Goal: Navigation & Orientation: Find specific page/section

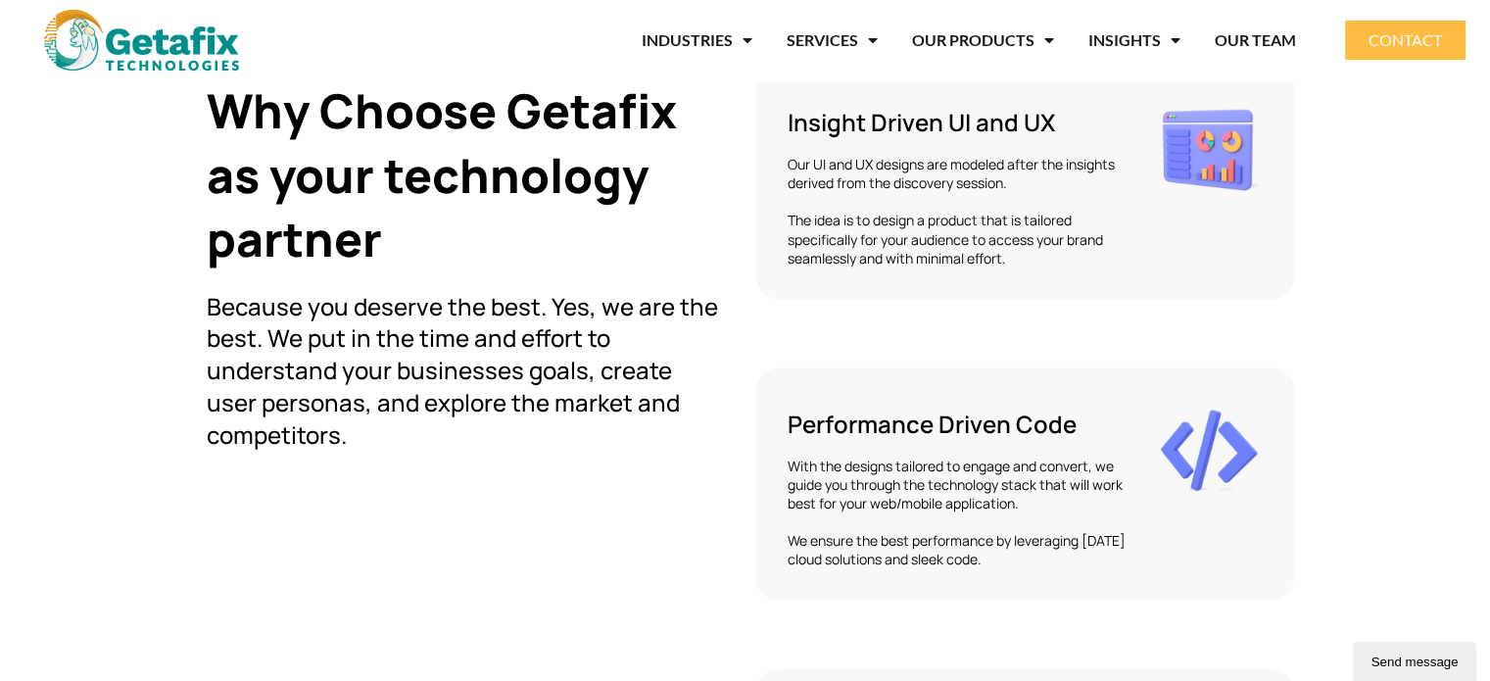
scroll to position [4079, 0]
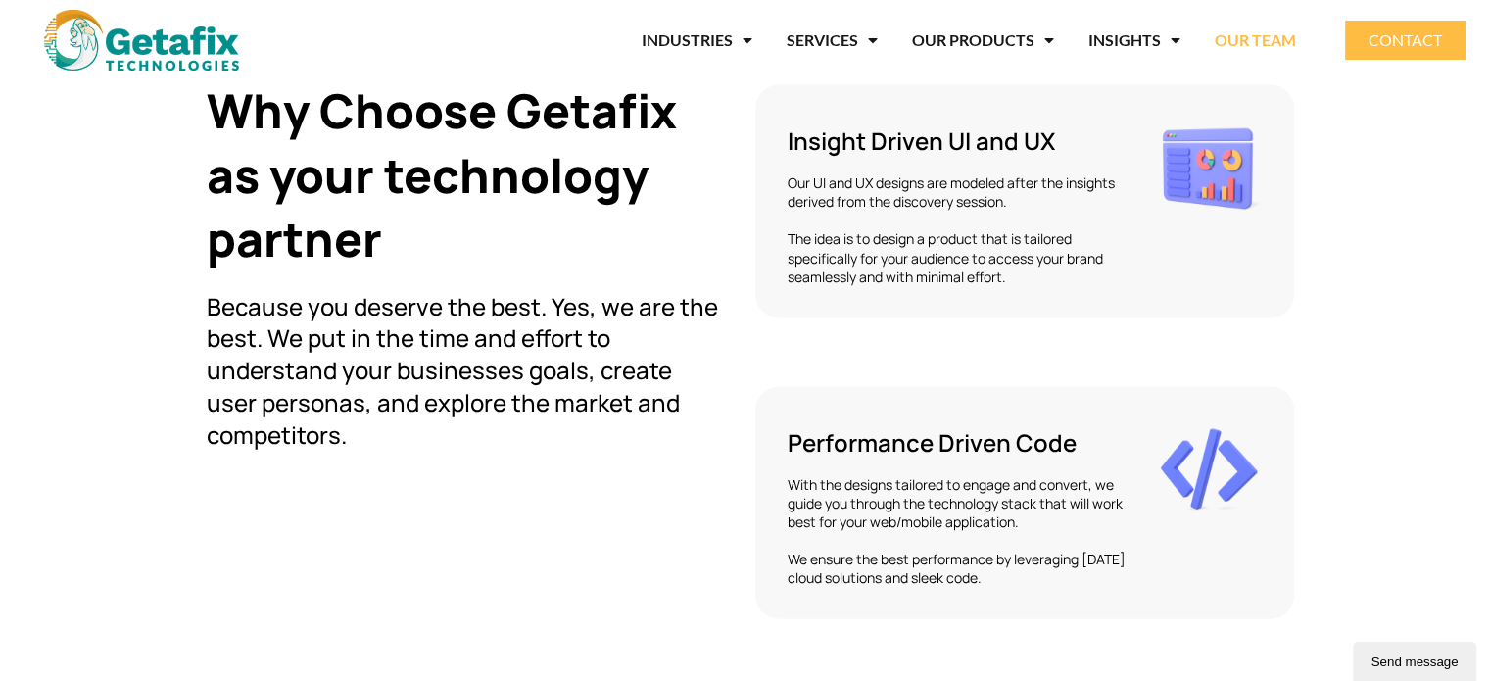
click at [1261, 48] on link "OUR TEAM" at bounding box center [1254, 40] width 81 height 45
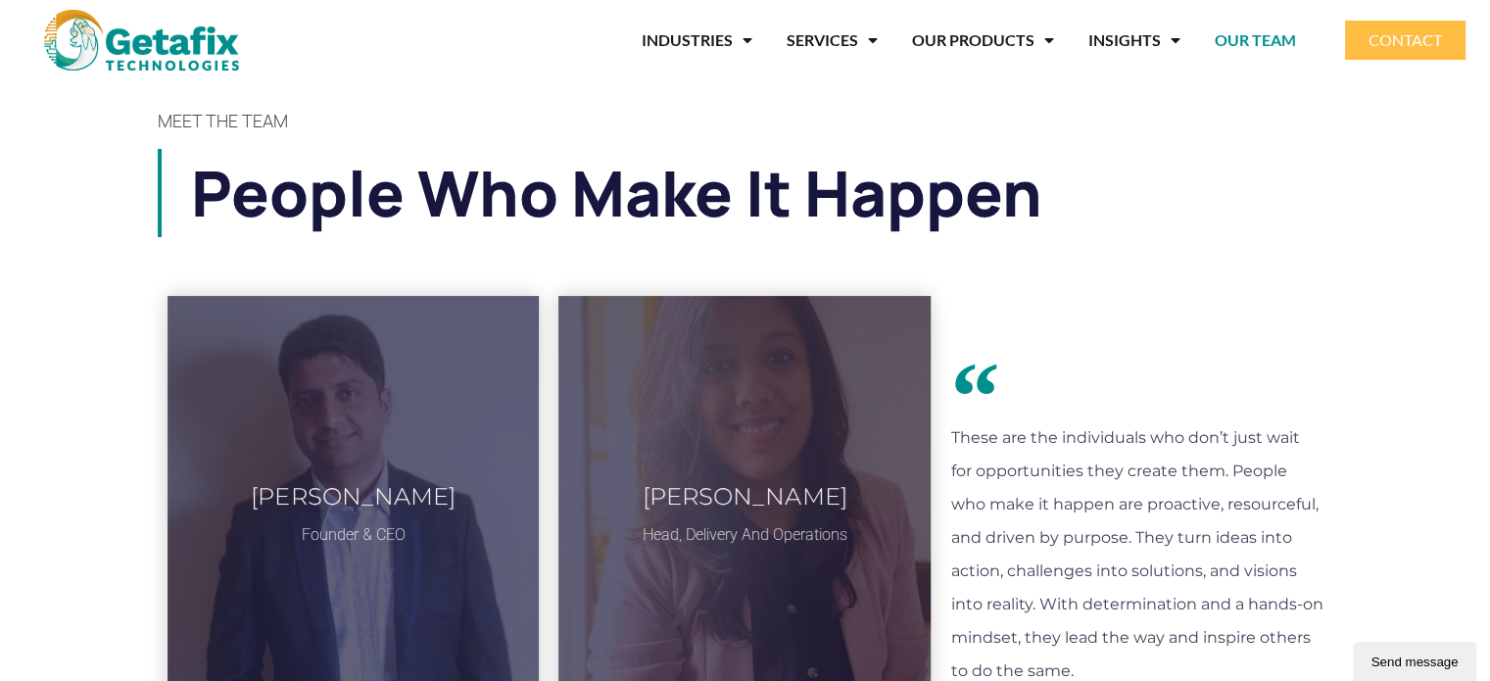
click at [349, 50] on nav "INDUSTRIES FINTECH RETAIL BANKING & FINANCE E COMMERCE MANUFACTURING SERVICES S…" at bounding box center [794, 40] width 1003 height 45
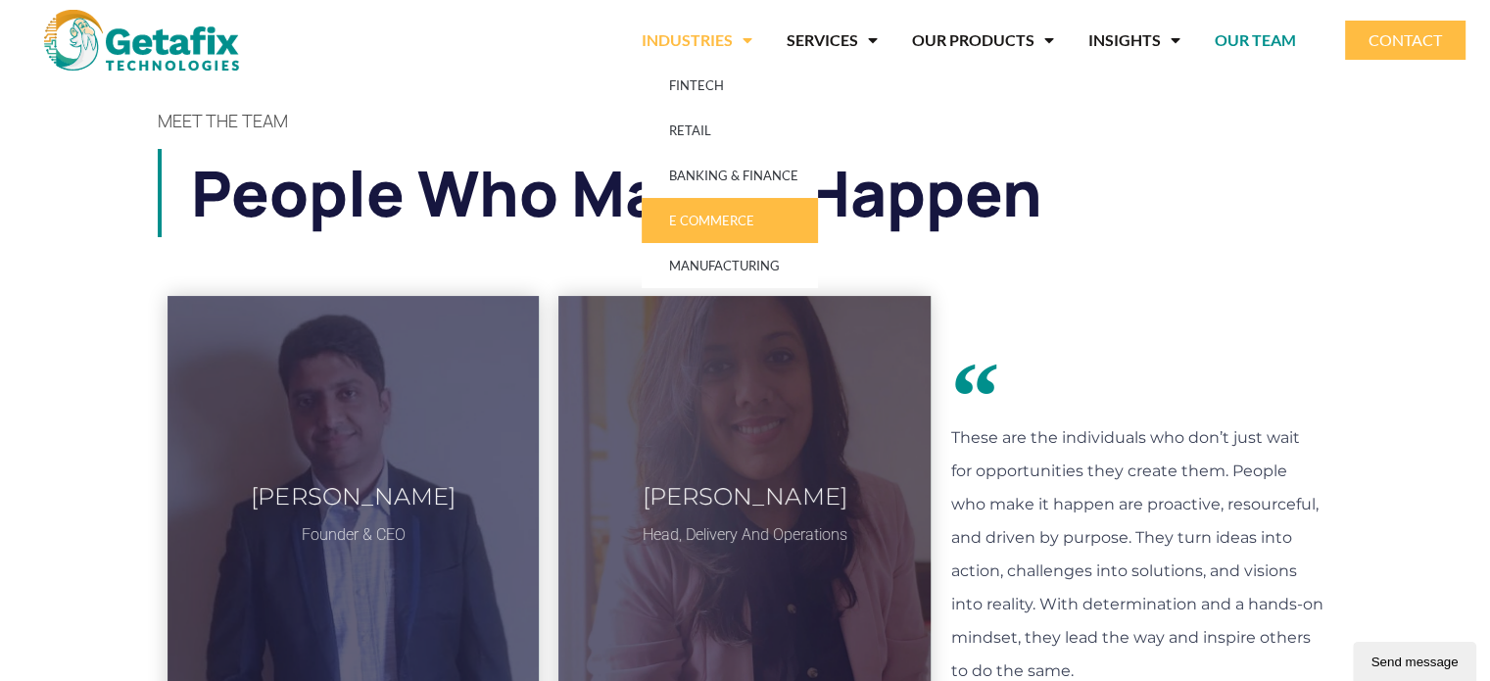
click at [733, 204] on link "E COMMERCE" at bounding box center [729, 220] width 176 height 45
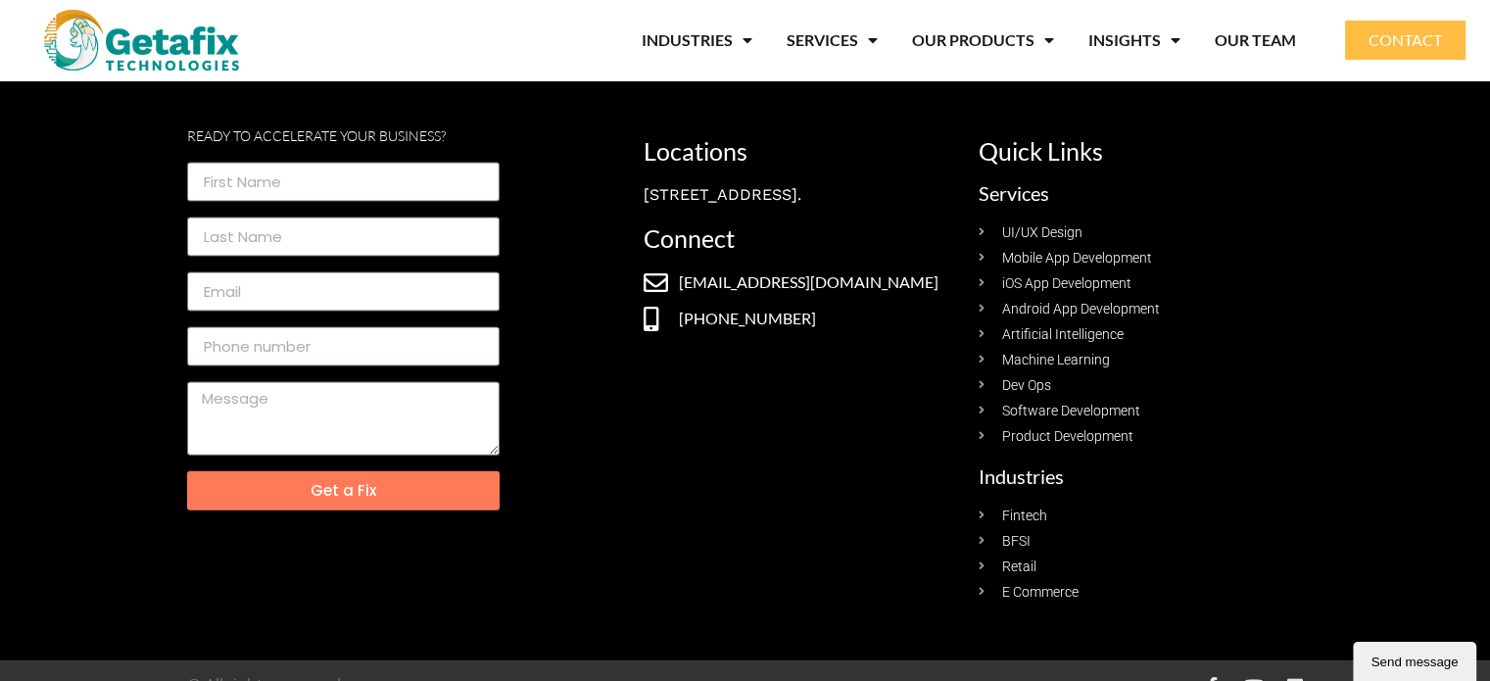
scroll to position [4213, 0]
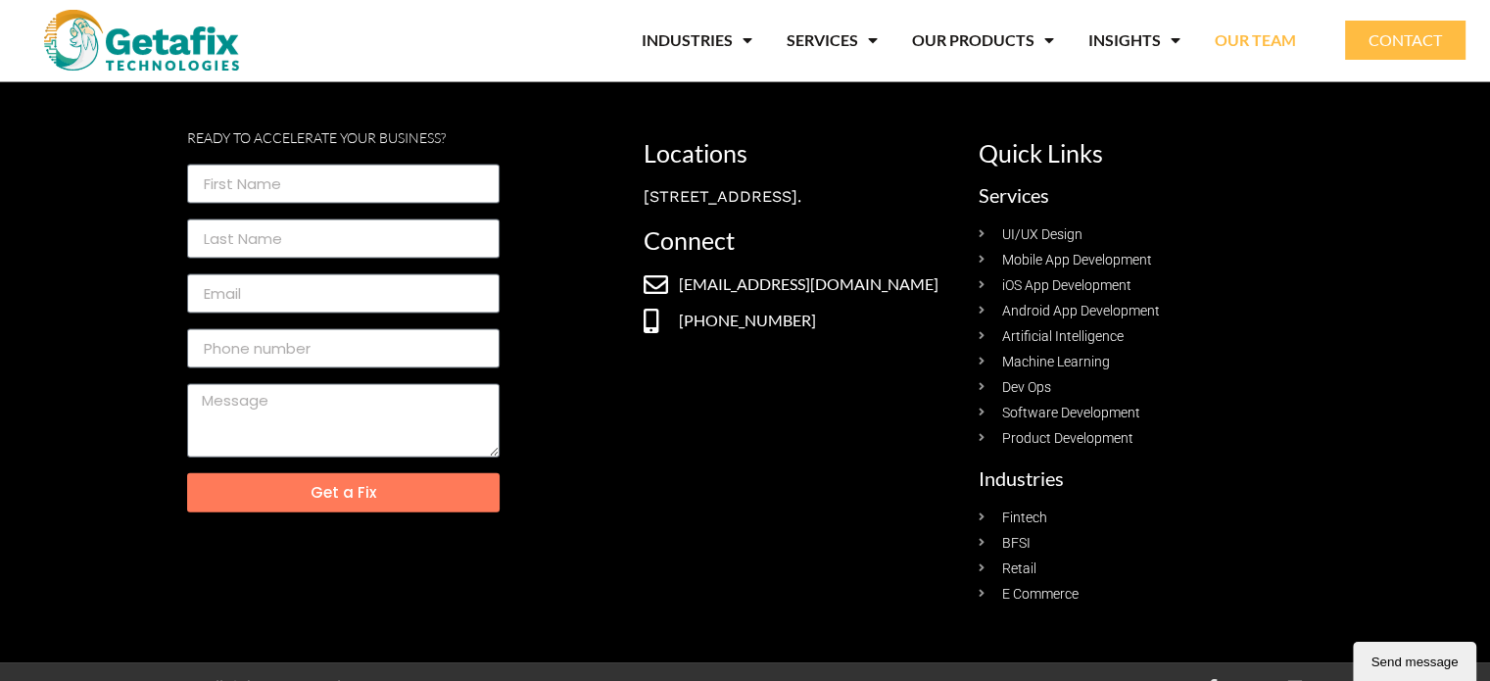
click at [1275, 39] on link "OUR TEAM" at bounding box center [1254, 40] width 81 height 45
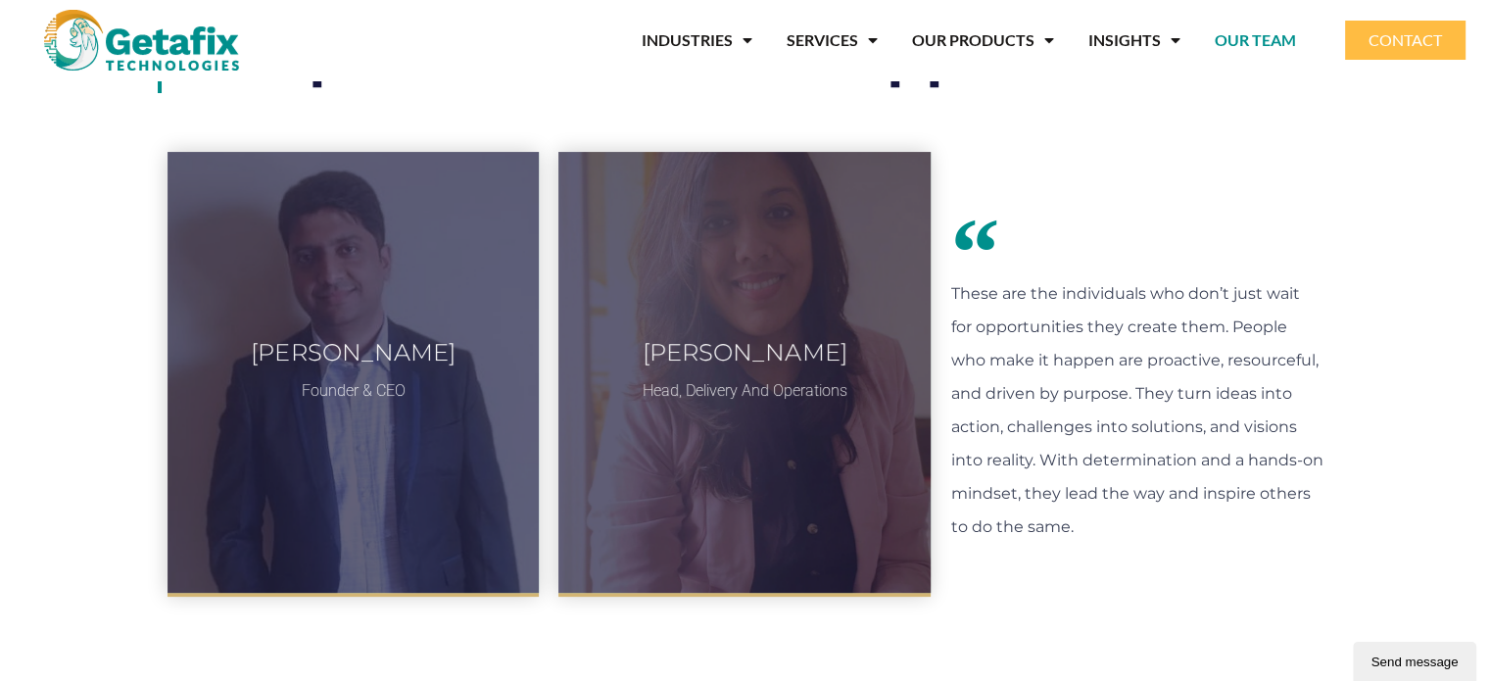
scroll to position [149, 0]
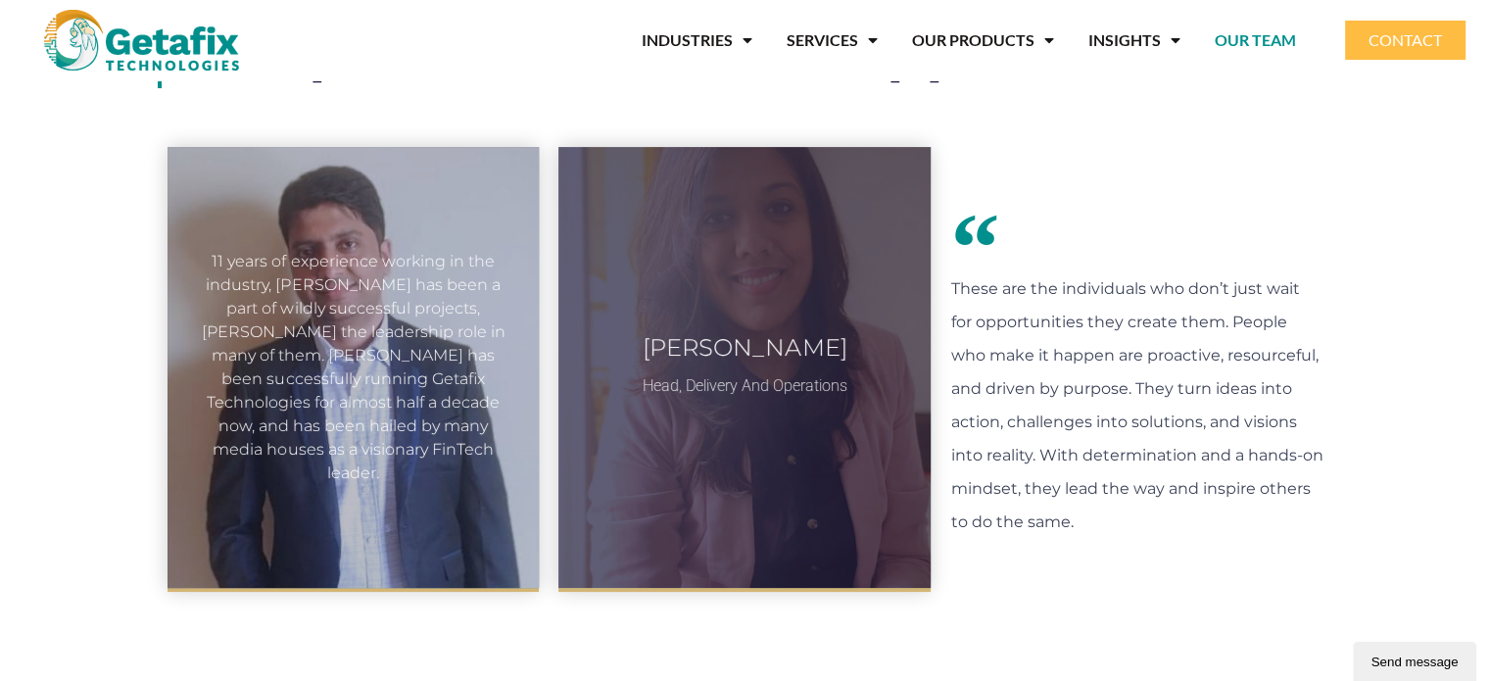
click at [405, 347] on div "11 years of experience working in the industry, [PERSON_NAME] has been a part o…" at bounding box center [354, 367] width 304 height 235
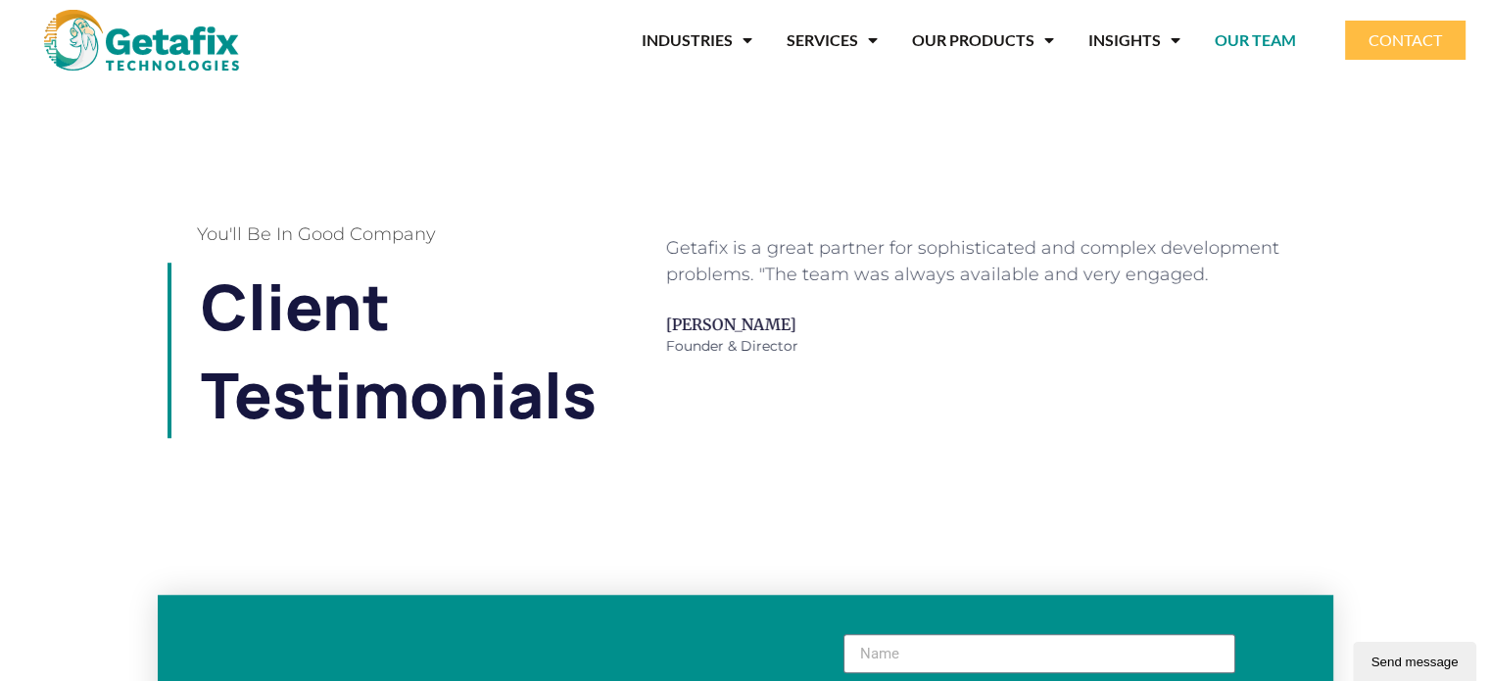
scroll to position [1447, 0]
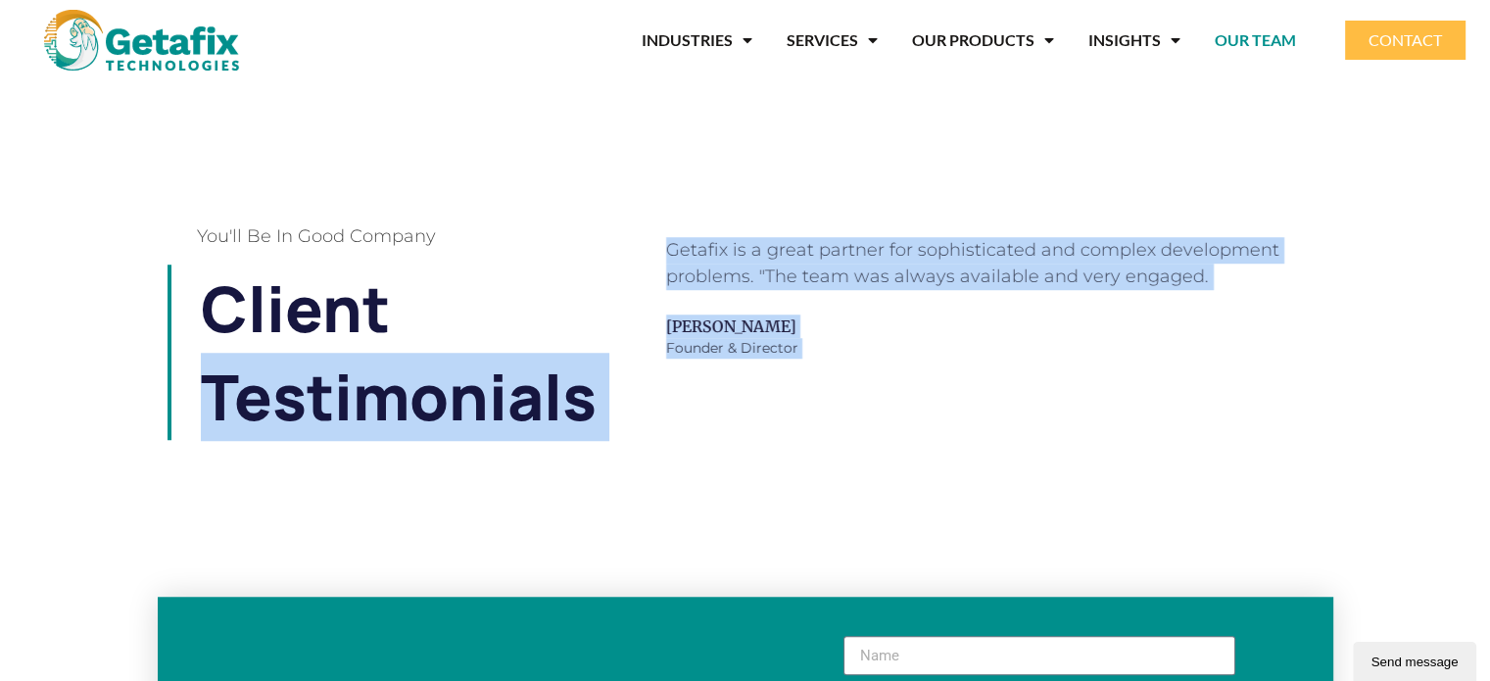
drag, startPoint x: 215, startPoint y: 375, endPoint x: 382, endPoint y: 508, distance: 213.2
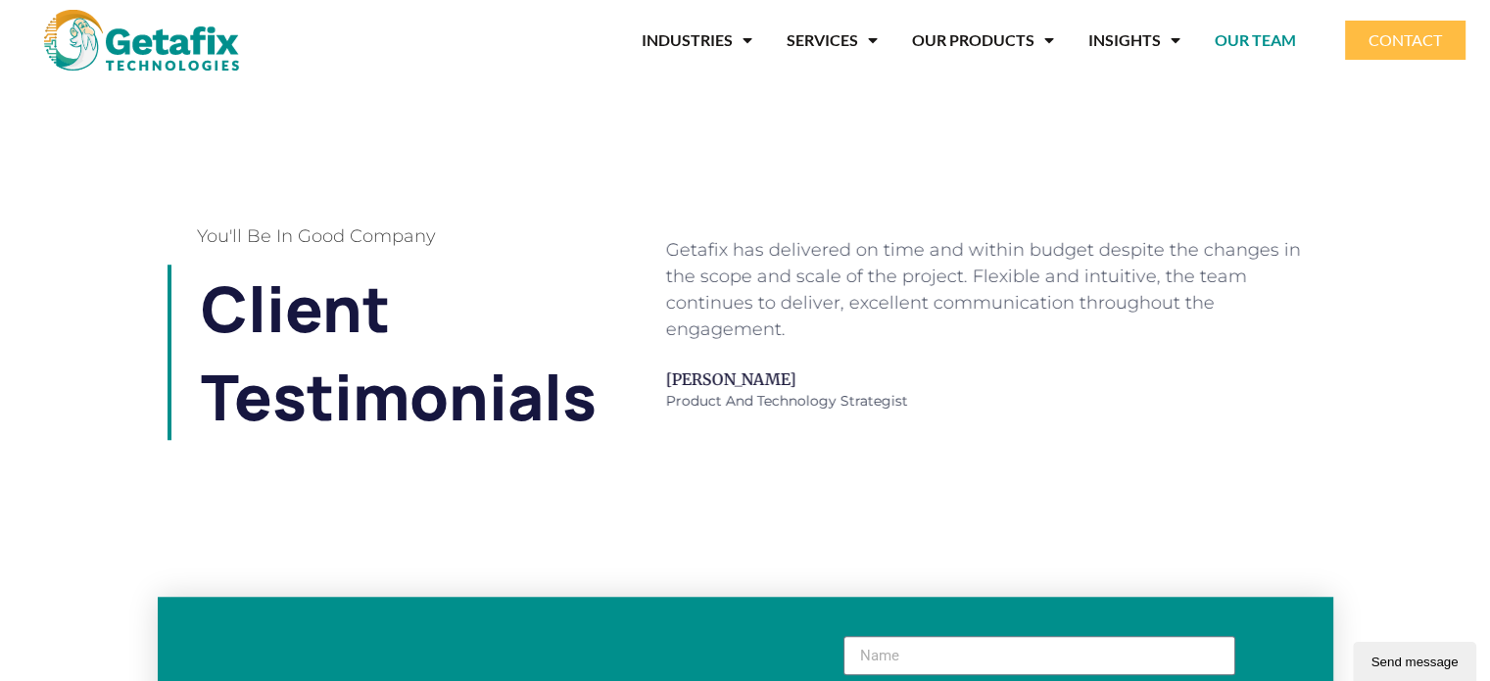
click at [382, 239] on h4 "You'll be in good company" at bounding box center [368, 236] width 343 height 18
click at [365, 229] on h4 "You'll be in good company" at bounding box center [368, 236] width 343 height 18
